Goal: Task Accomplishment & Management: Manage account settings

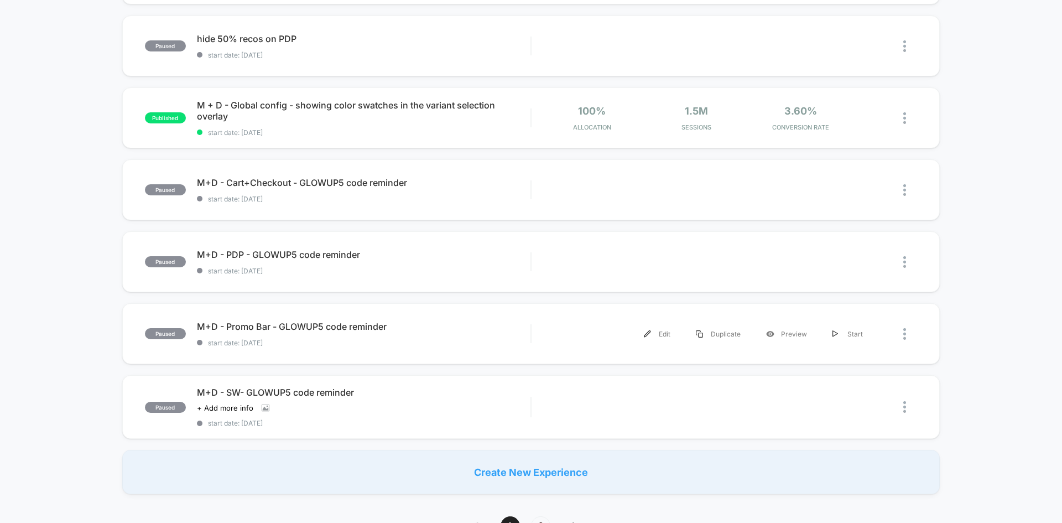
scroll to position [540, 0]
click at [50, 295] on div "paused PDP - Show vs Hide Estimated Delivery Date start date: [DATE] Edit Dupli…" at bounding box center [531, 37] width 1062 height 912
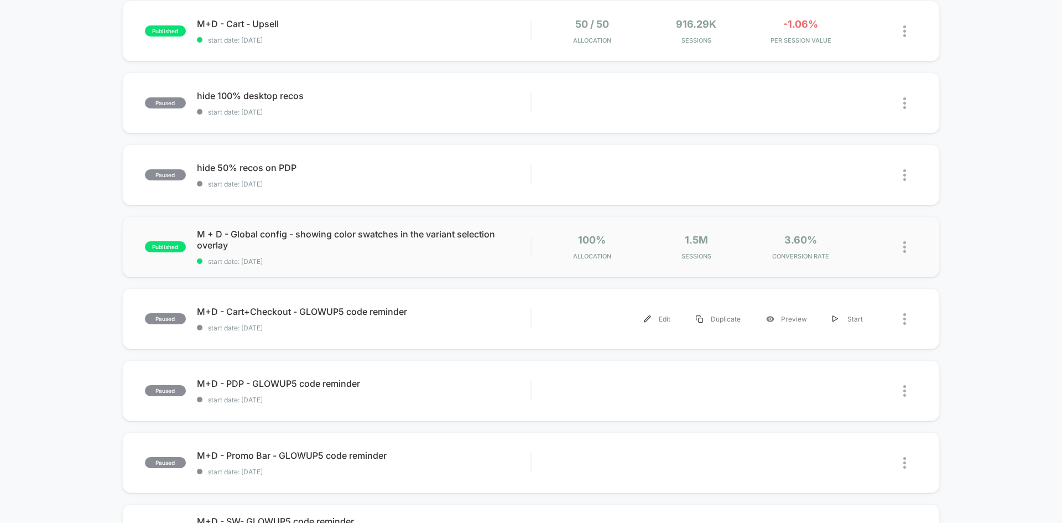
scroll to position [410, 0]
click at [879, 248] on div at bounding box center [895, 247] width 41 height 26
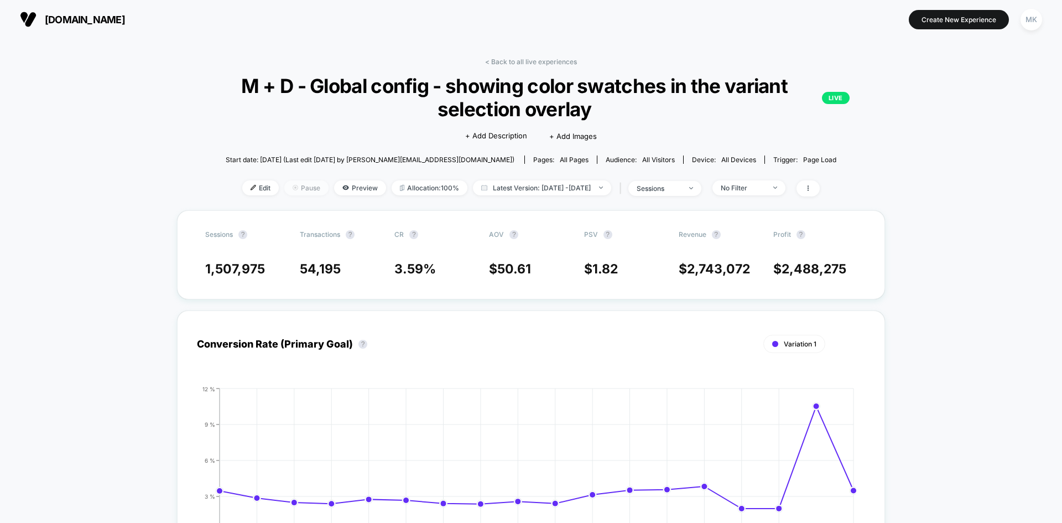
click at [297, 189] on span "Pause" at bounding box center [306, 187] width 44 height 15
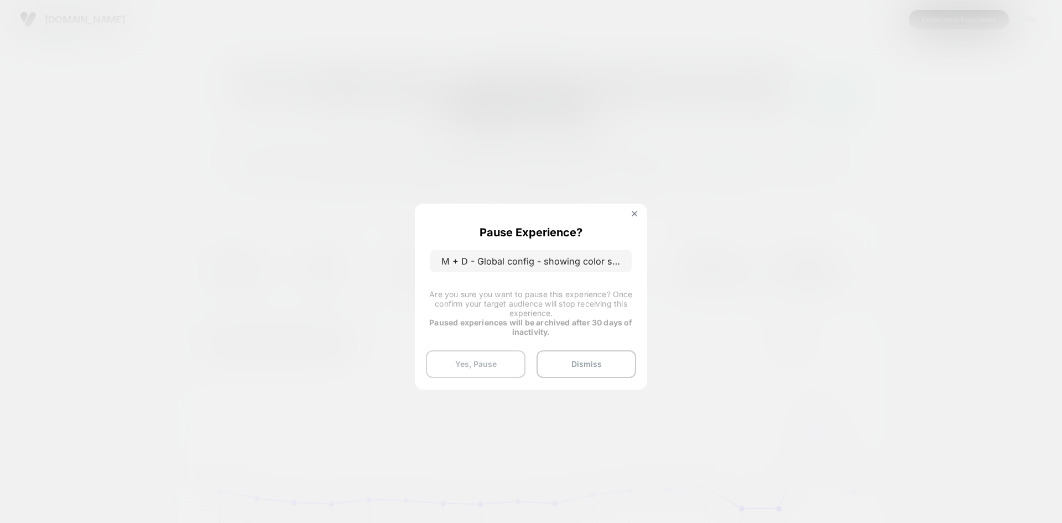
click at [486, 364] on button "Yes, Pause" at bounding box center [476, 364] width 100 height 28
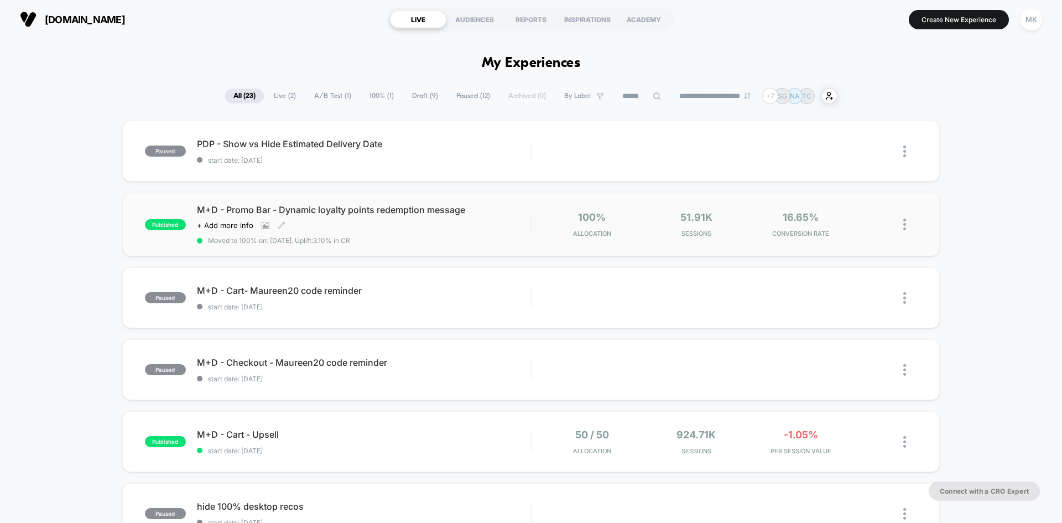
click at [516, 232] on div "M+D - Promo Bar - Dynamic loyalty points redemption message Click to view image…" at bounding box center [363, 224] width 333 height 40
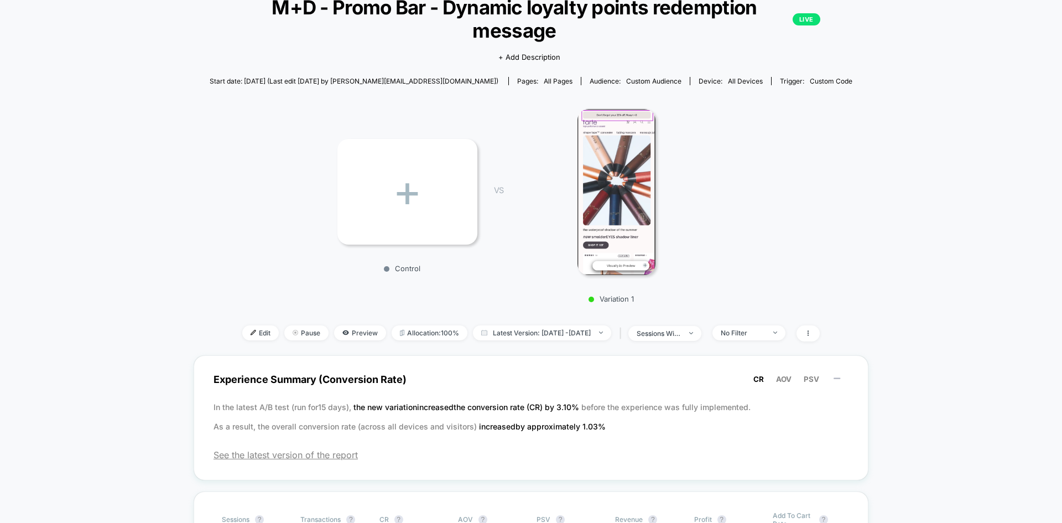
scroll to position [79, 0]
click at [294, 325] on span "Pause" at bounding box center [306, 332] width 44 height 15
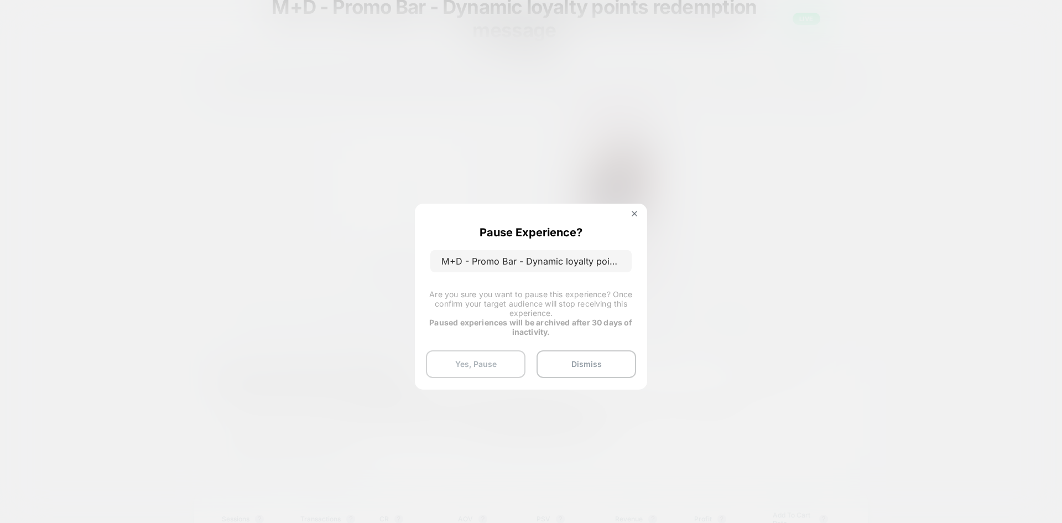
click at [469, 354] on button "Yes, Pause" at bounding box center [476, 364] width 100 height 28
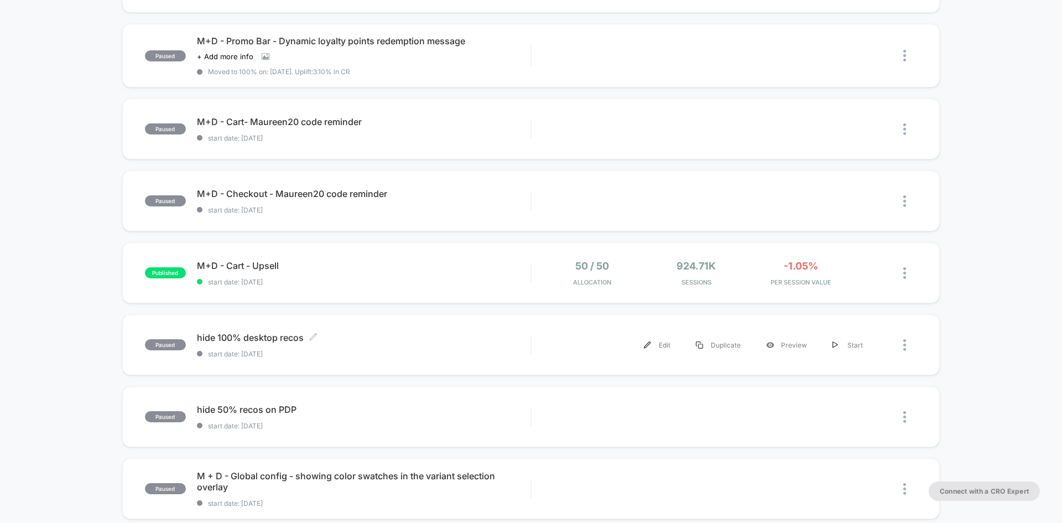
scroll to position [169, 0]
click at [448, 274] on div "M+D - Cart - Upsell Click to edit experience details Click to edit experience d…" at bounding box center [363, 272] width 333 height 26
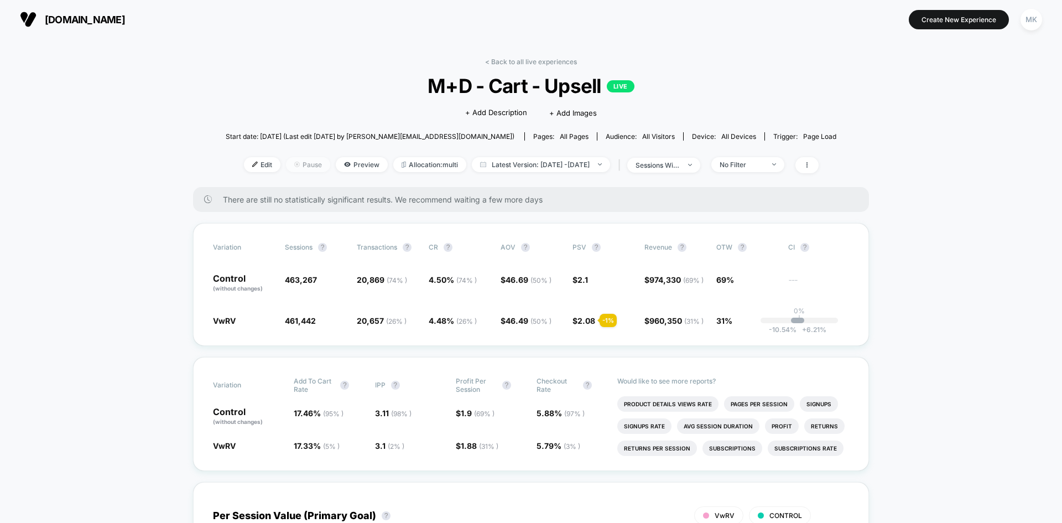
click at [297, 166] on span "Pause" at bounding box center [308, 164] width 44 height 15
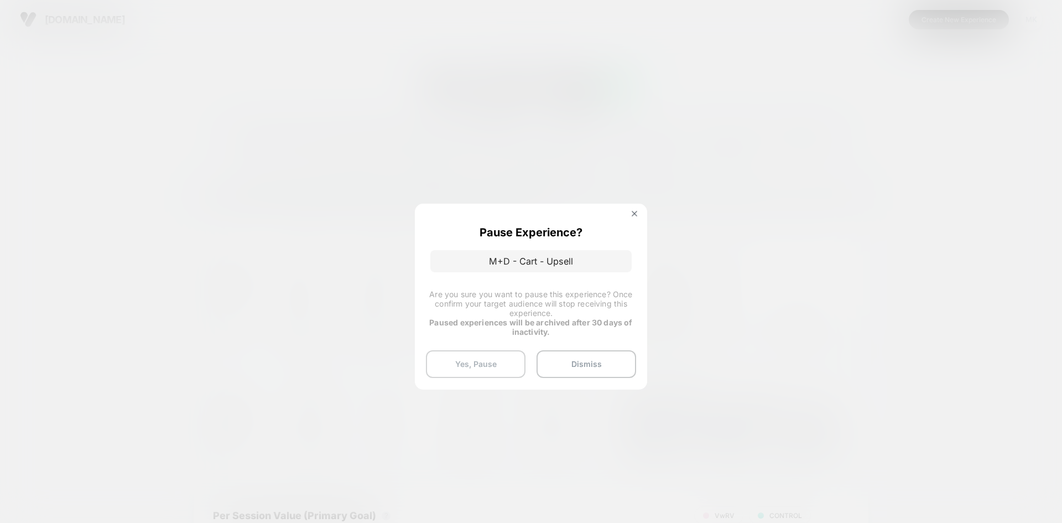
click at [482, 366] on button "Yes, Pause" at bounding box center [476, 364] width 100 height 28
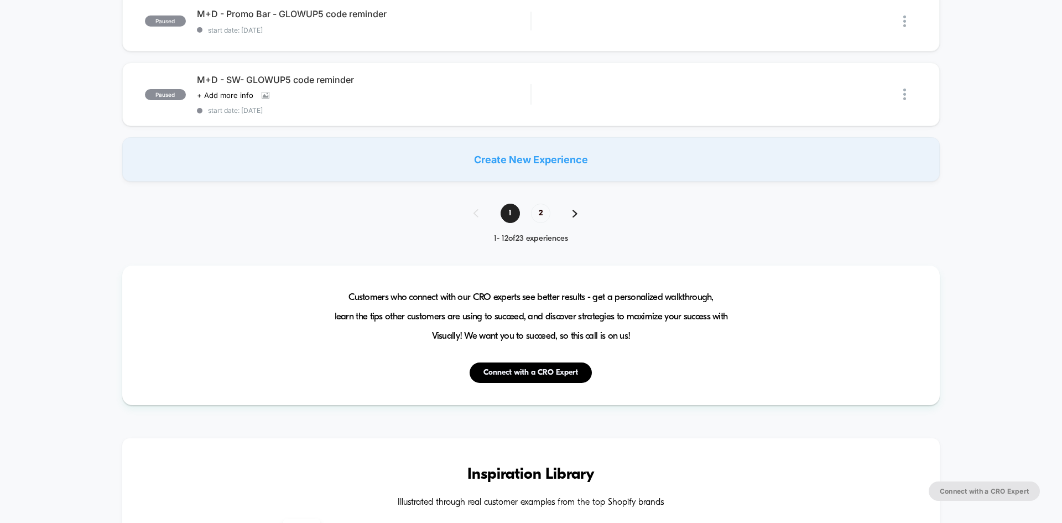
scroll to position [852, 0]
click at [544, 210] on span "2" at bounding box center [540, 212] width 19 height 19
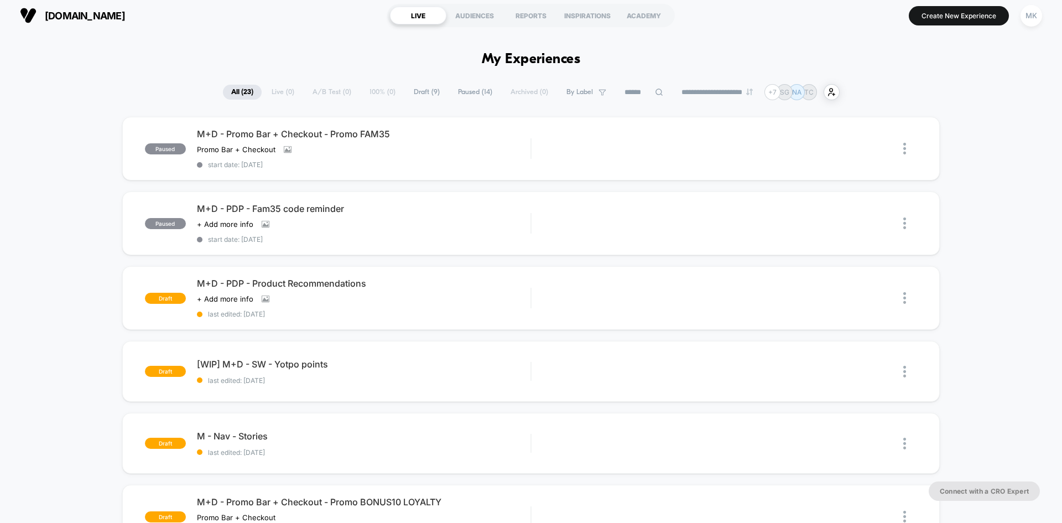
scroll to position [0, 0]
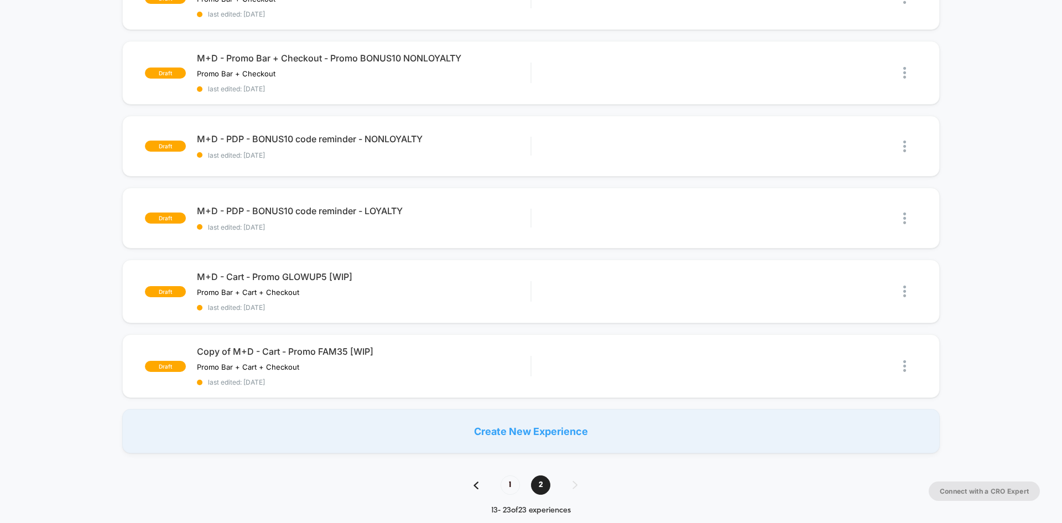
scroll to position [571, 0]
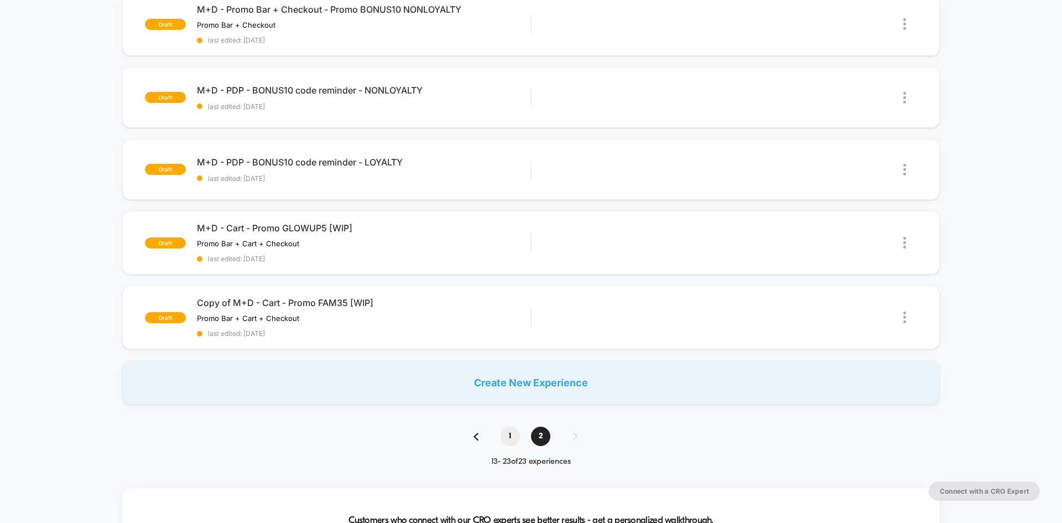
click at [517, 431] on span "1" at bounding box center [509, 435] width 19 height 19
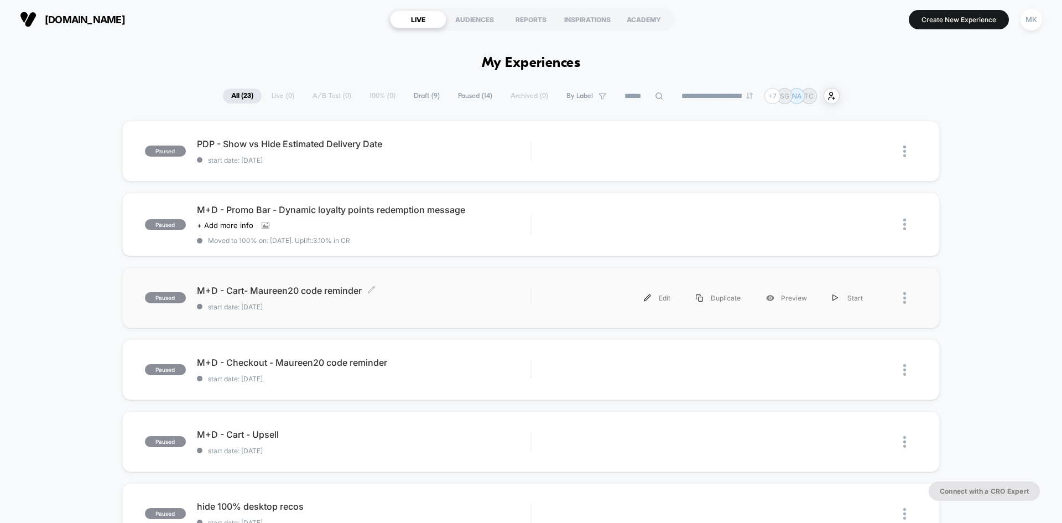
click at [440, 298] on div "M+D - Cart- Maureen20 code reminder Click to edit experience details Click to e…" at bounding box center [363, 298] width 333 height 26
